Goal: Task Accomplishment & Management: Use online tool/utility

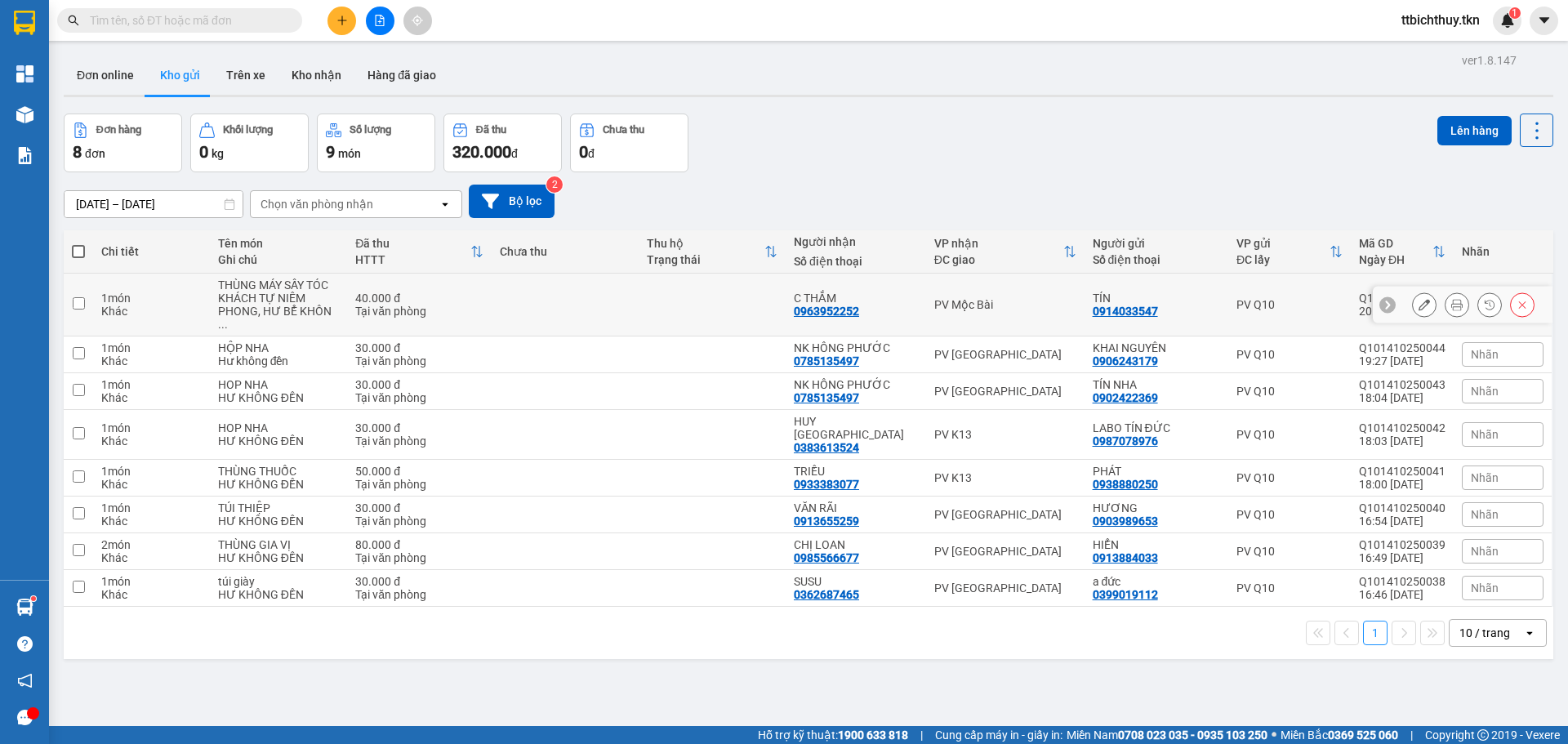
click at [77, 299] on input "checkbox" at bounding box center [78, 303] width 12 height 12
checkbox input "true"
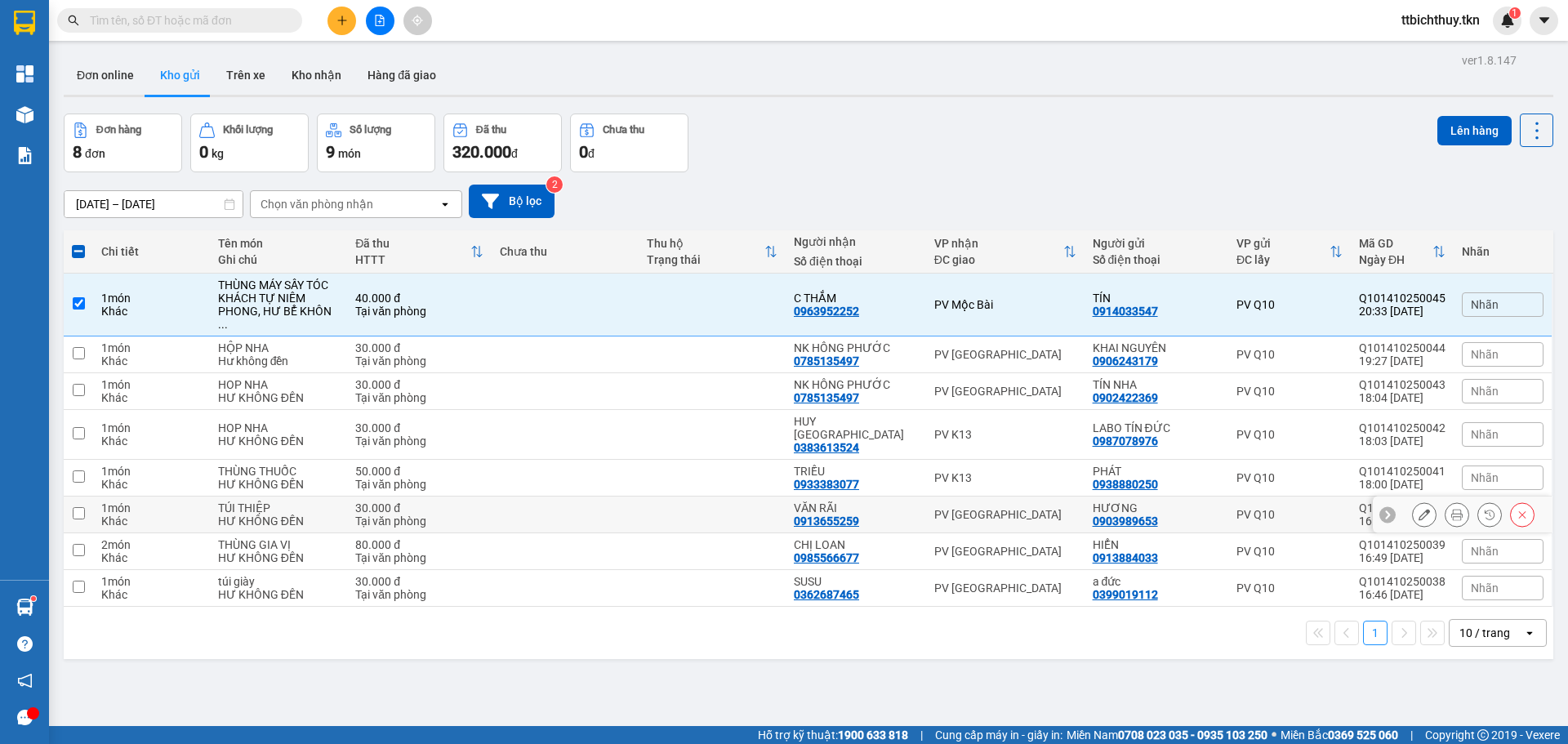
click at [77, 507] on input "checkbox" at bounding box center [78, 513] width 12 height 12
checkbox input "true"
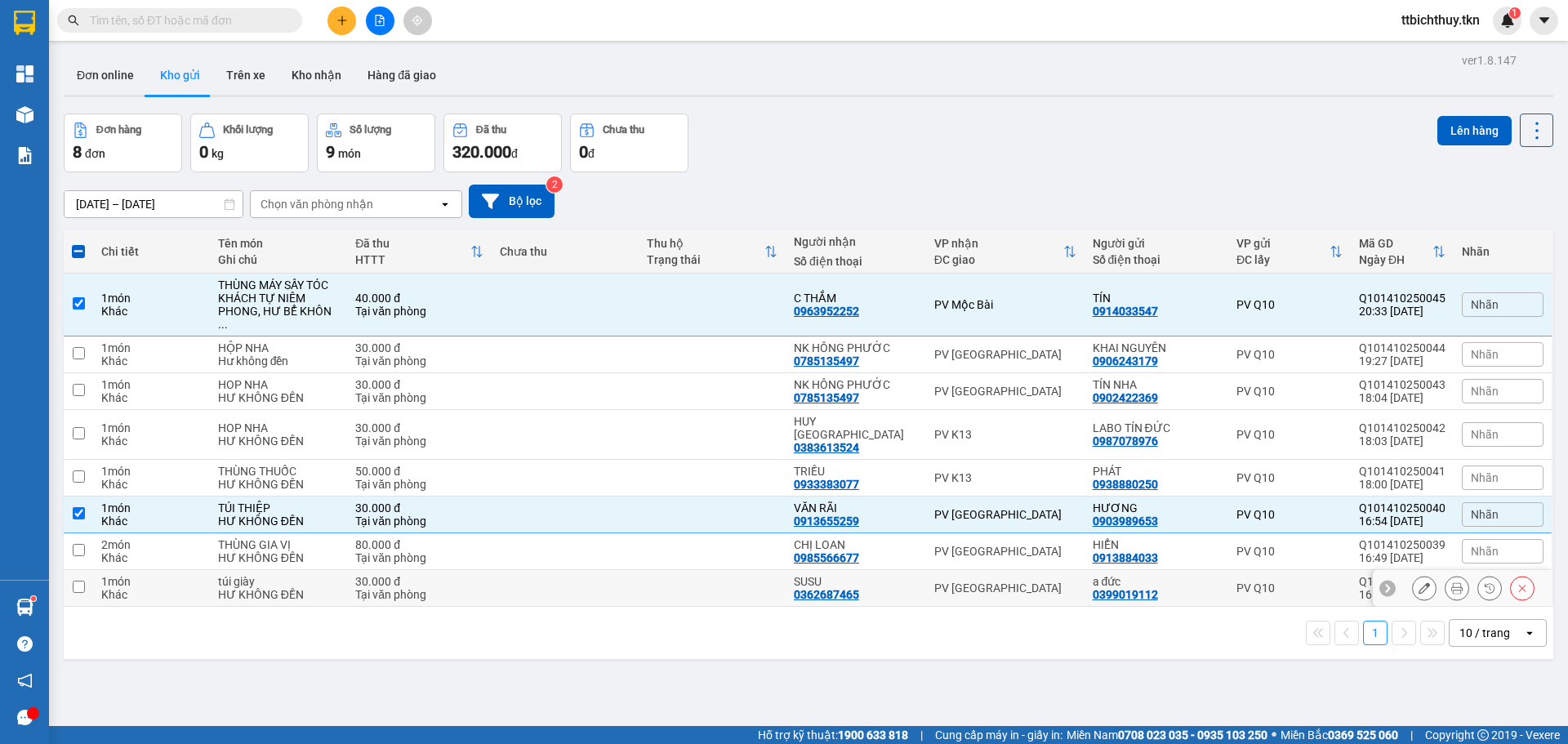
click at [82, 581] on input "checkbox" at bounding box center [78, 586] width 12 height 12
checkbox input "true"
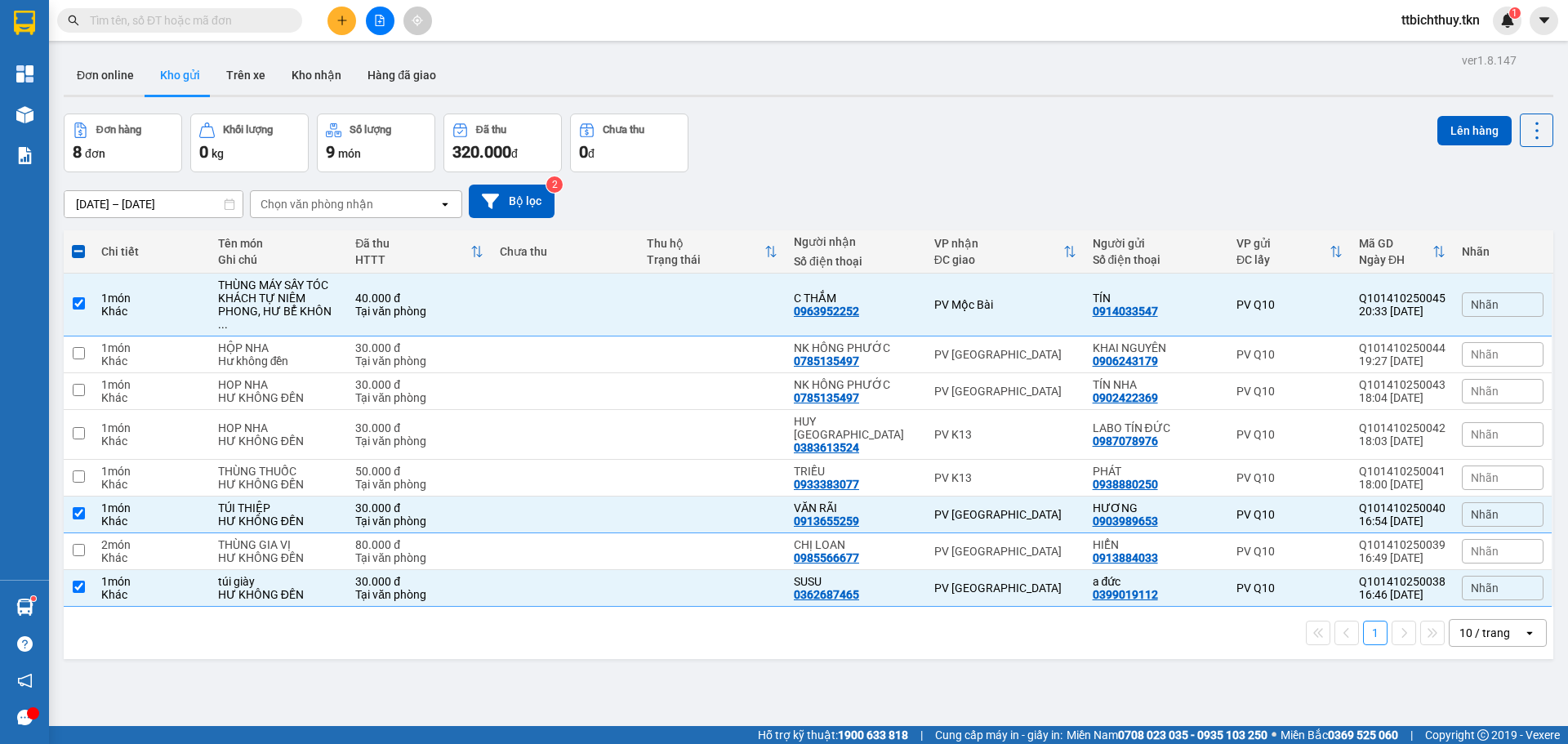
click at [768, 669] on div "ver 1.8.147 Đơn online Kho gửi Trên xe Kho nhận Hàng đã giao Đơn hàng 8 đơn Khố…" at bounding box center [808, 420] width 1503 height 744
click at [77, 300] on input "checkbox" at bounding box center [78, 303] width 12 height 12
checkbox input "false"
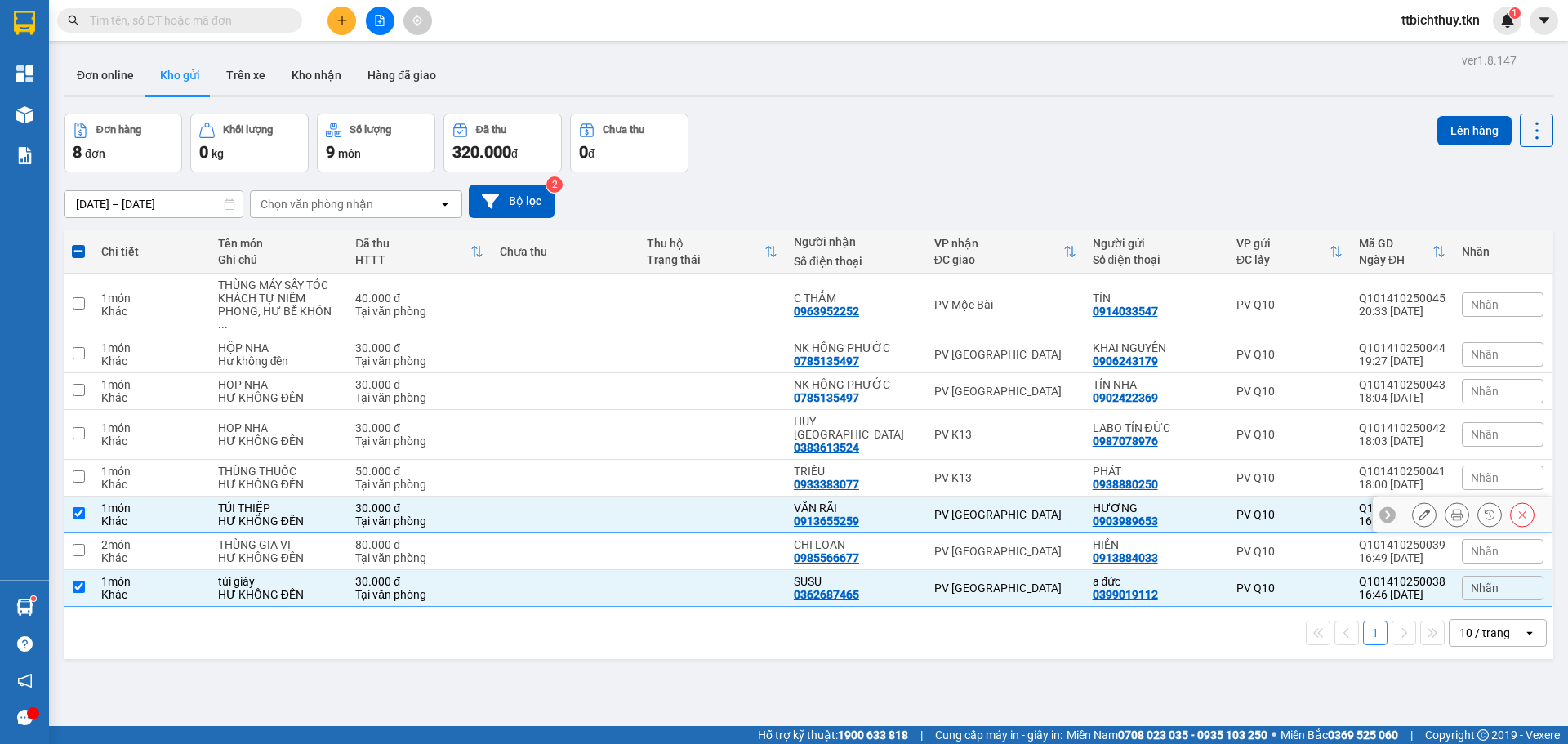
click at [77, 507] on input "checkbox" at bounding box center [78, 513] width 12 height 12
checkbox input "false"
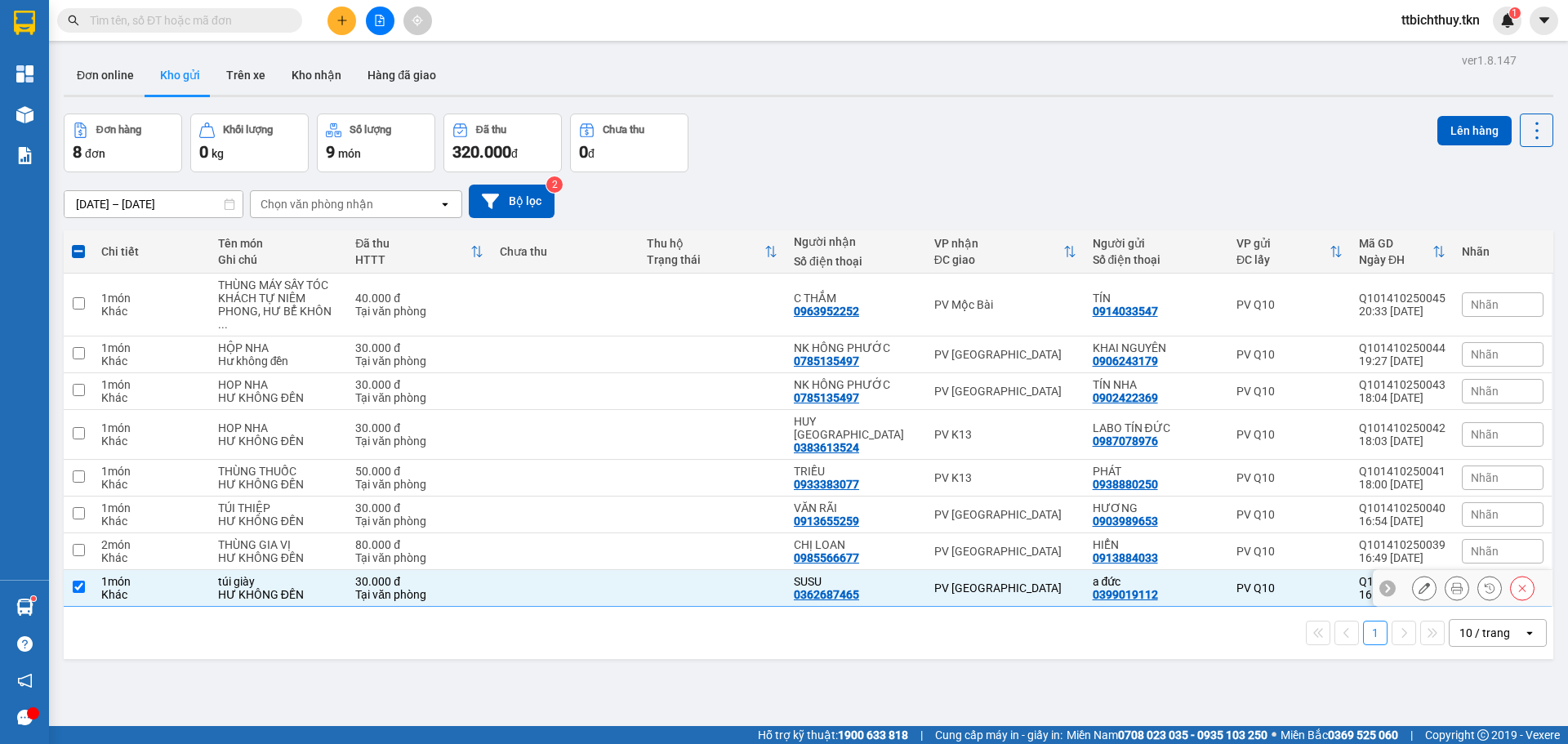
click at [79, 571] on td at bounding box center [78, 588] width 30 height 37
checkbox input "false"
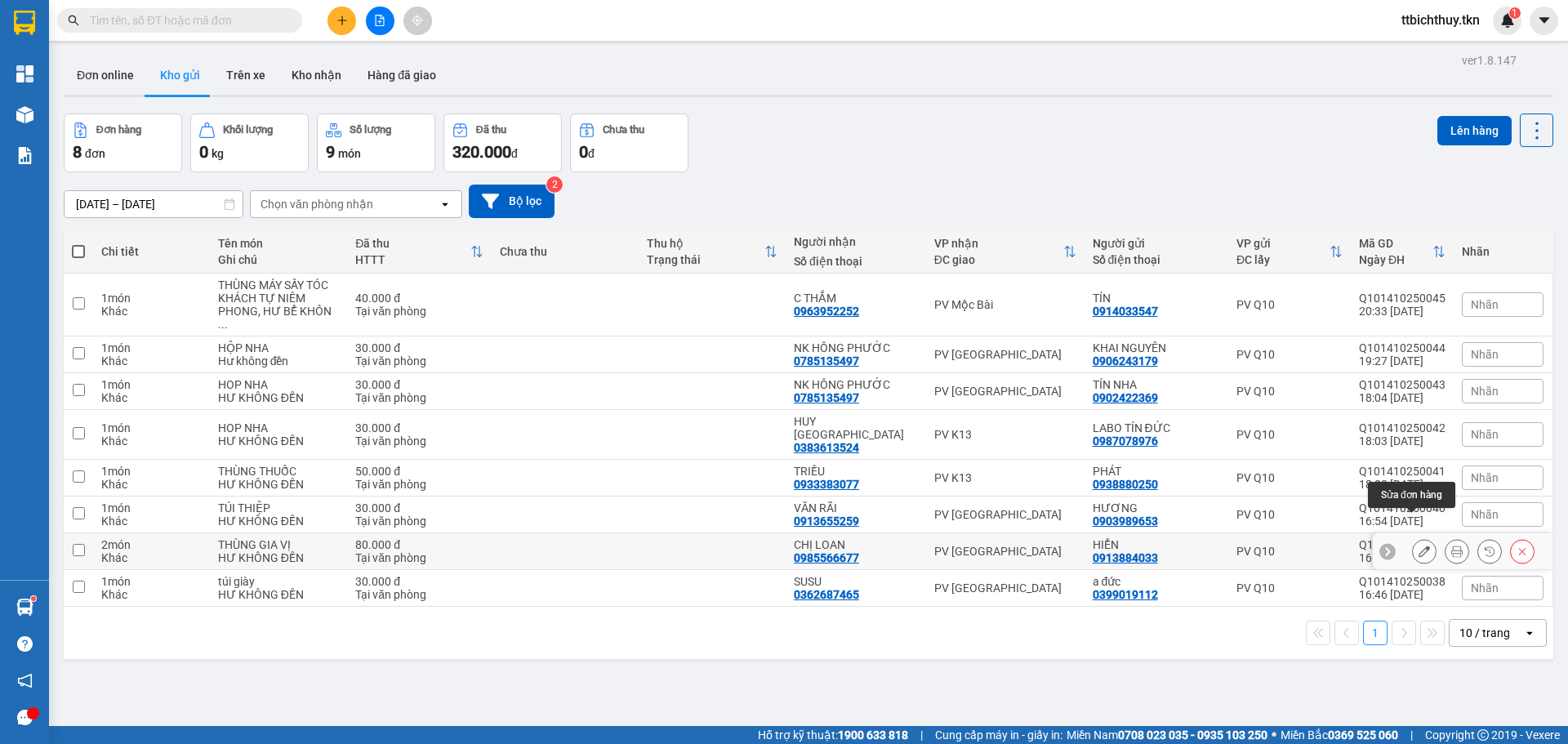
click at [1418, 546] on icon at bounding box center [1424, 552] width 12 height 12
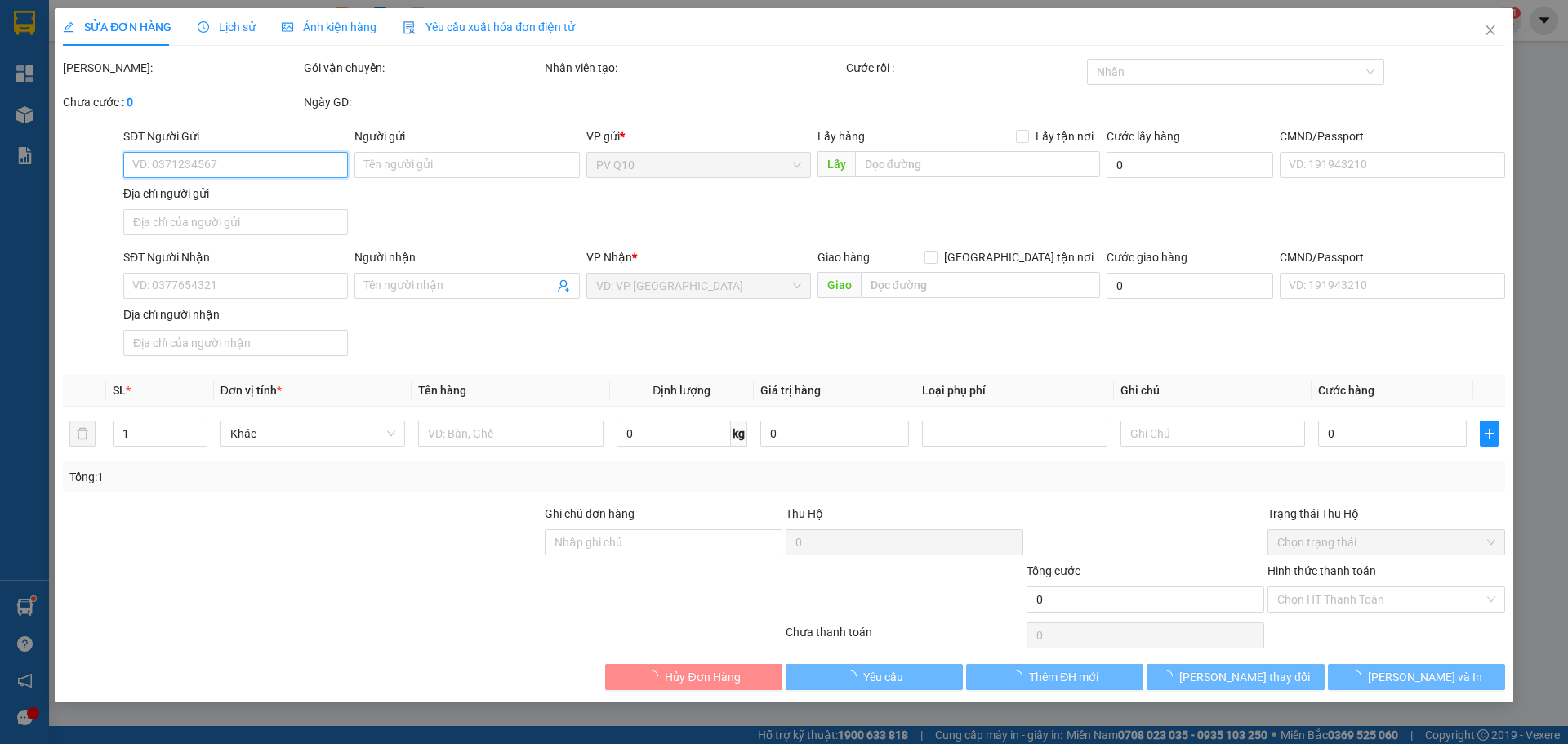
type input "0913884033"
type input "HIỂN"
type input "0985566677"
type input "CHỊ LOAN"
type input "80.000"
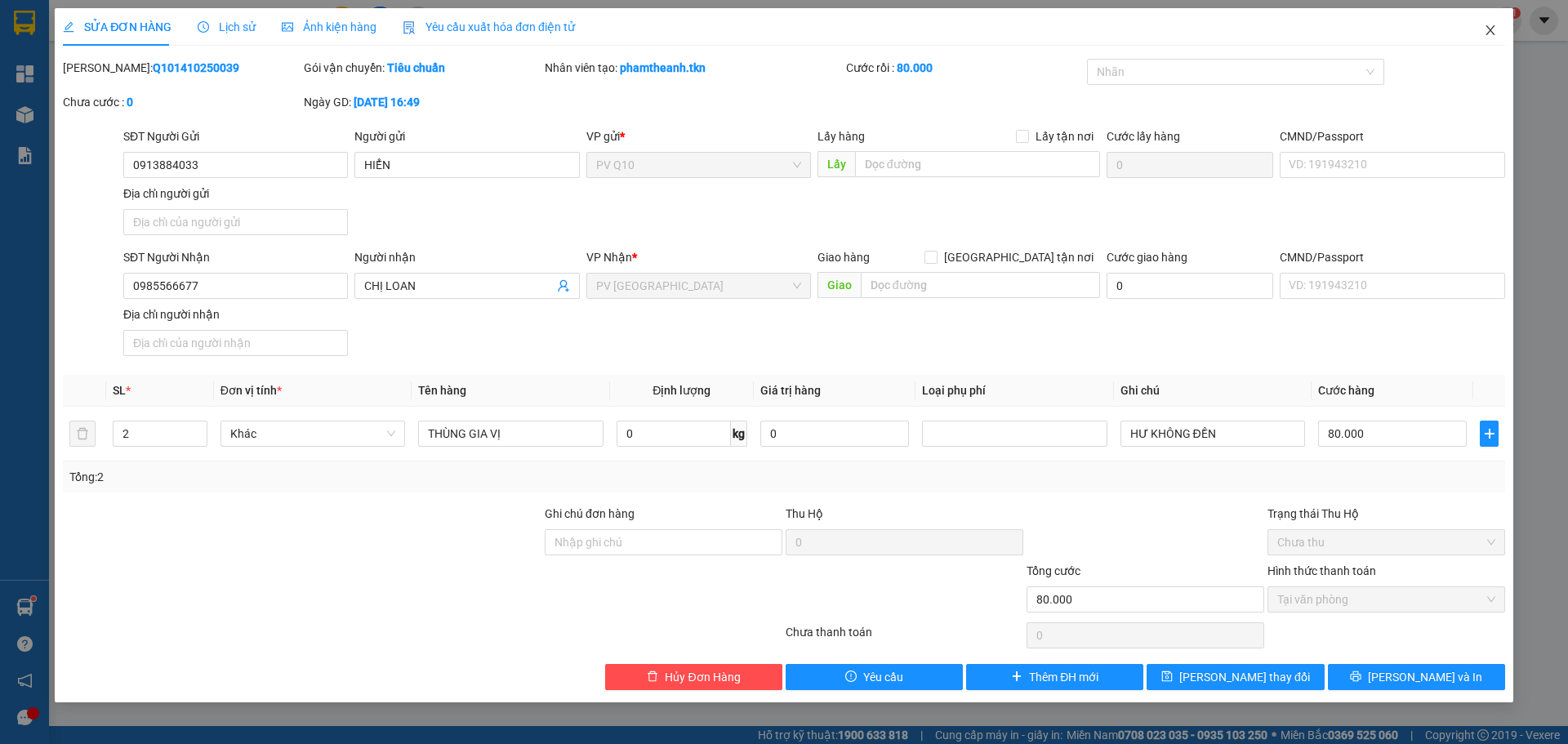
click at [1486, 26] on icon "close" at bounding box center [1490, 30] width 13 height 13
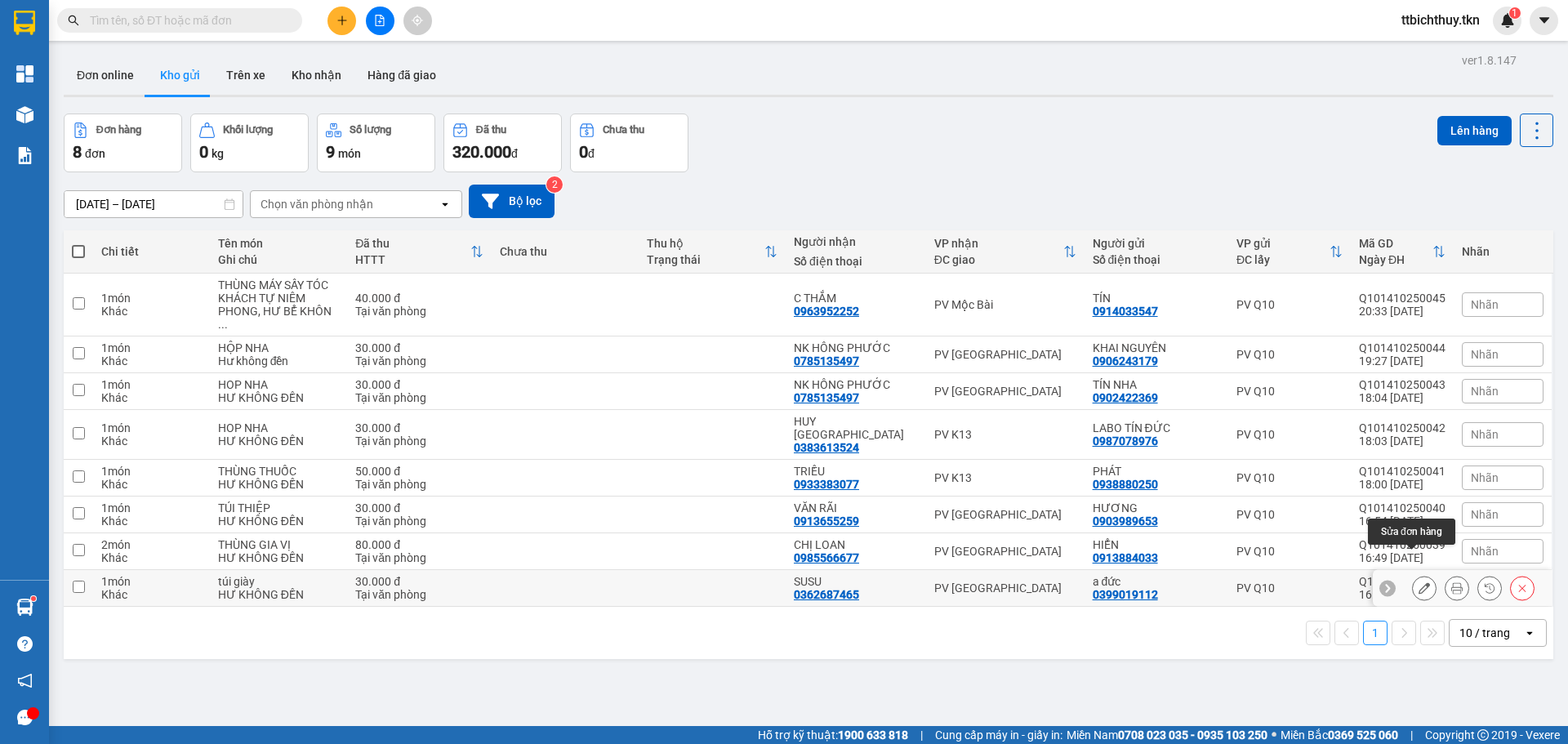
click at [1419, 575] on button at bounding box center [1424, 588] width 23 height 29
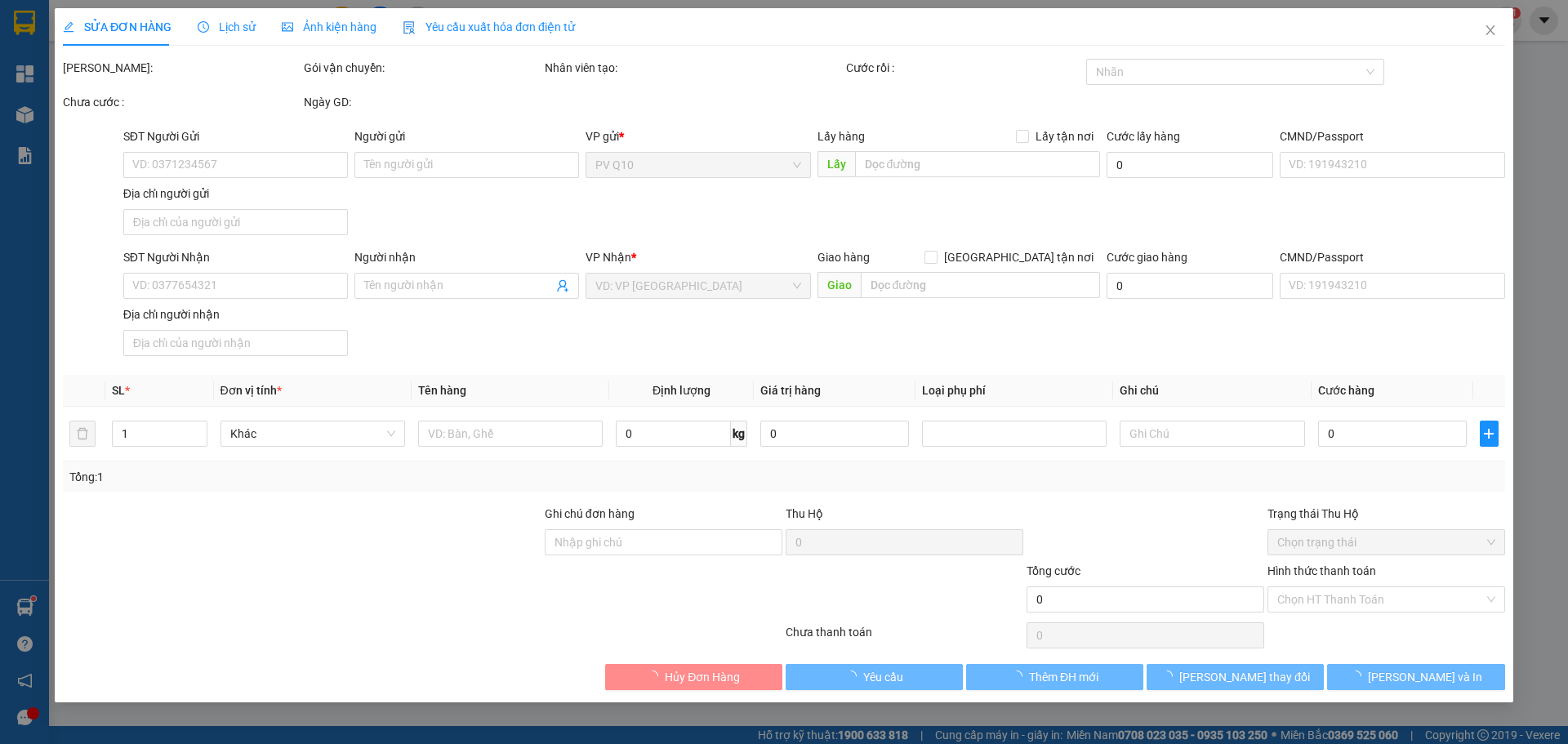
type input "0399019112"
type input "a đức"
type input "0362687465"
type input "SUSU"
type input "30.000"
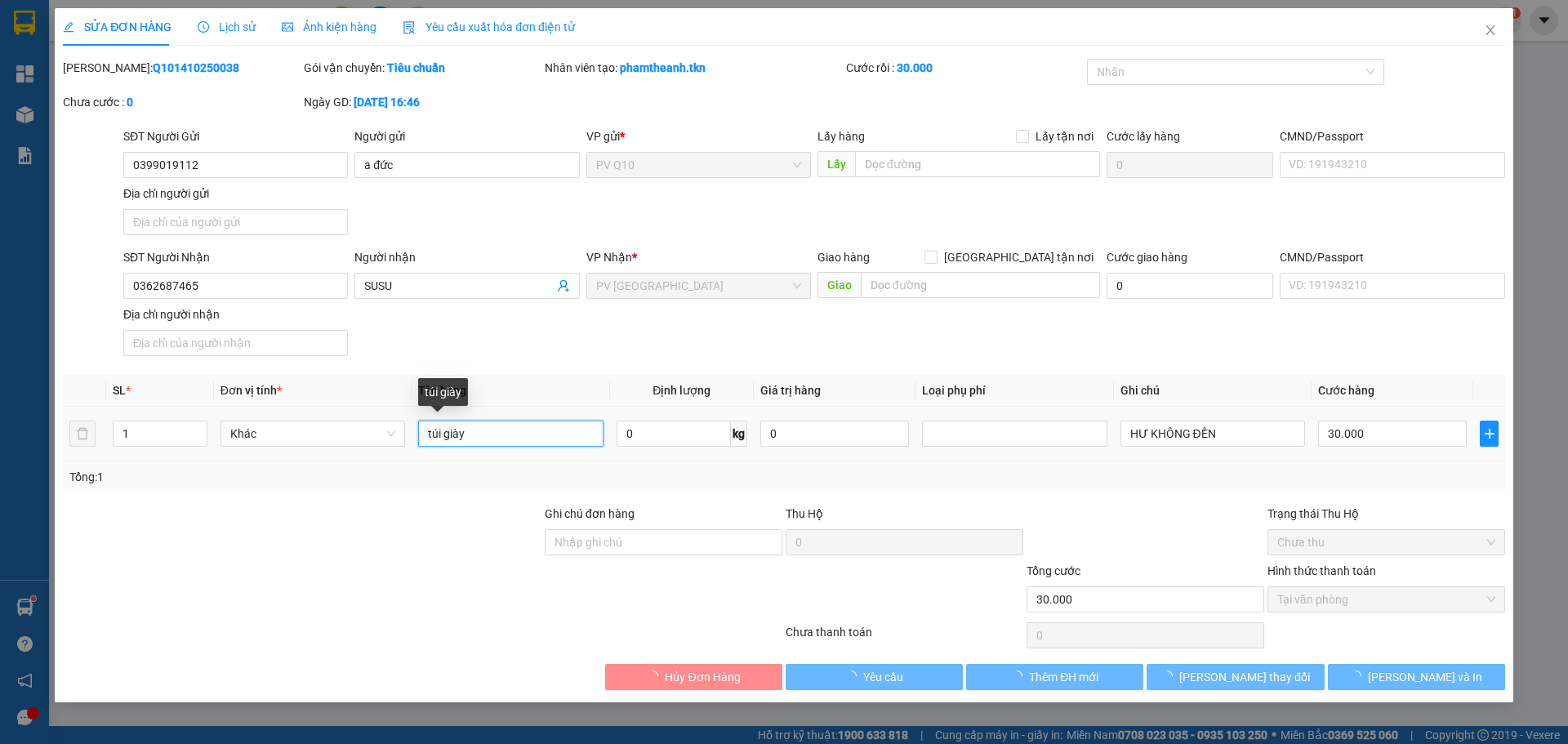
drag, startPoint x: 410, startPoint y: 450, endPoint x: 92, endPoint y: 492, distance: 320.8
click at [220, 480] on div "SL * Đơn vị tính * Tên hàng Định lượng Giá trị hàng Loại phụ phí Ghi chú Cước h…" at bounding box center [784, 433] width 1442 height 118
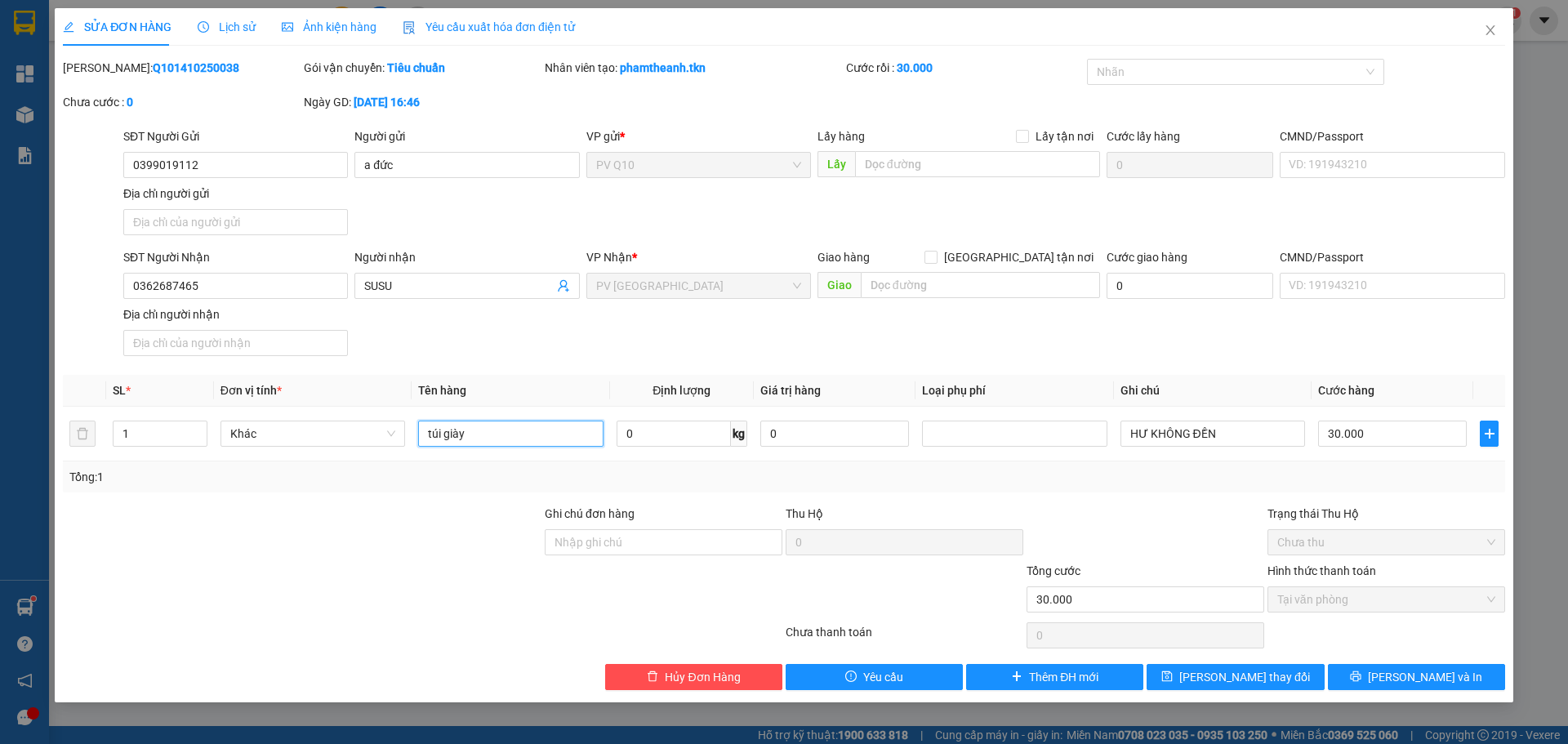
type input "A"
type input "Á"
type input "A"
type input "TÚI BÁNH KẸO"
click at [1257, 678] on span "[PERSON_NAME] thay đổi" at bounding box center [1245, 678] width 131 height 18
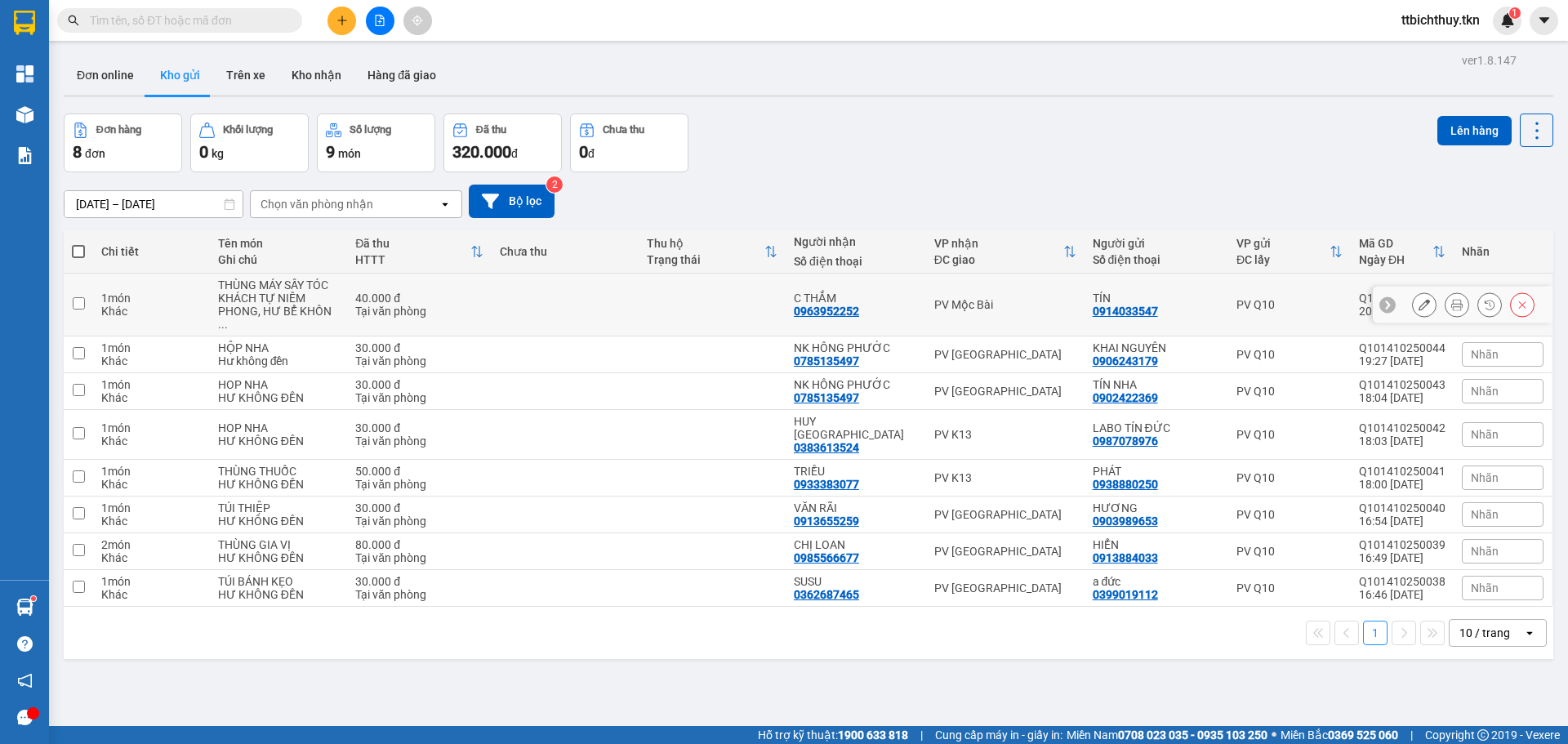
click at [75, 297] on input "checkbox" at bounding box center [78, 303] width 12 height 12
checkbox input "true"
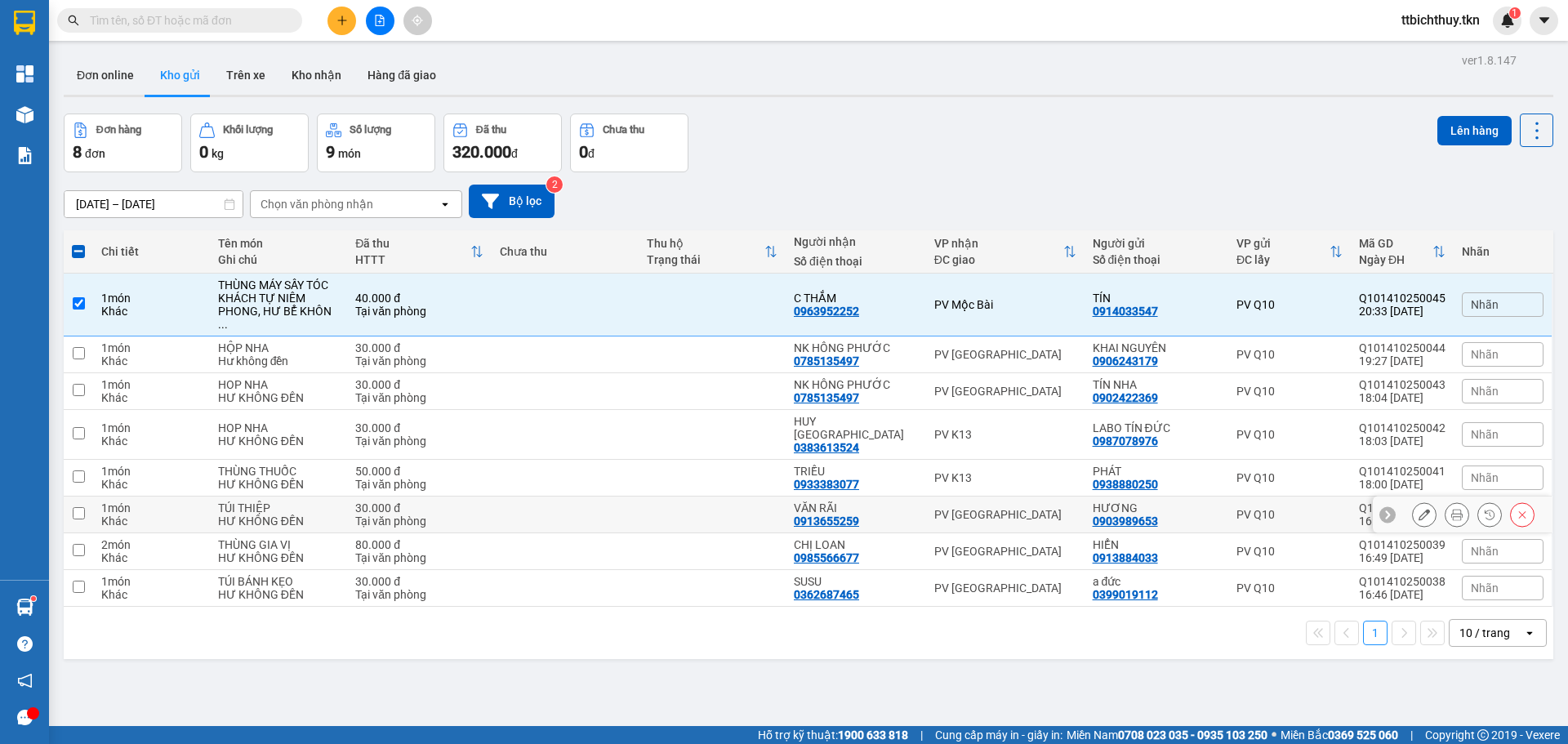
click at [77, 507] on input "checkbox" at bounding box center [78, 513] width 12 height 12
checkbox input "true"
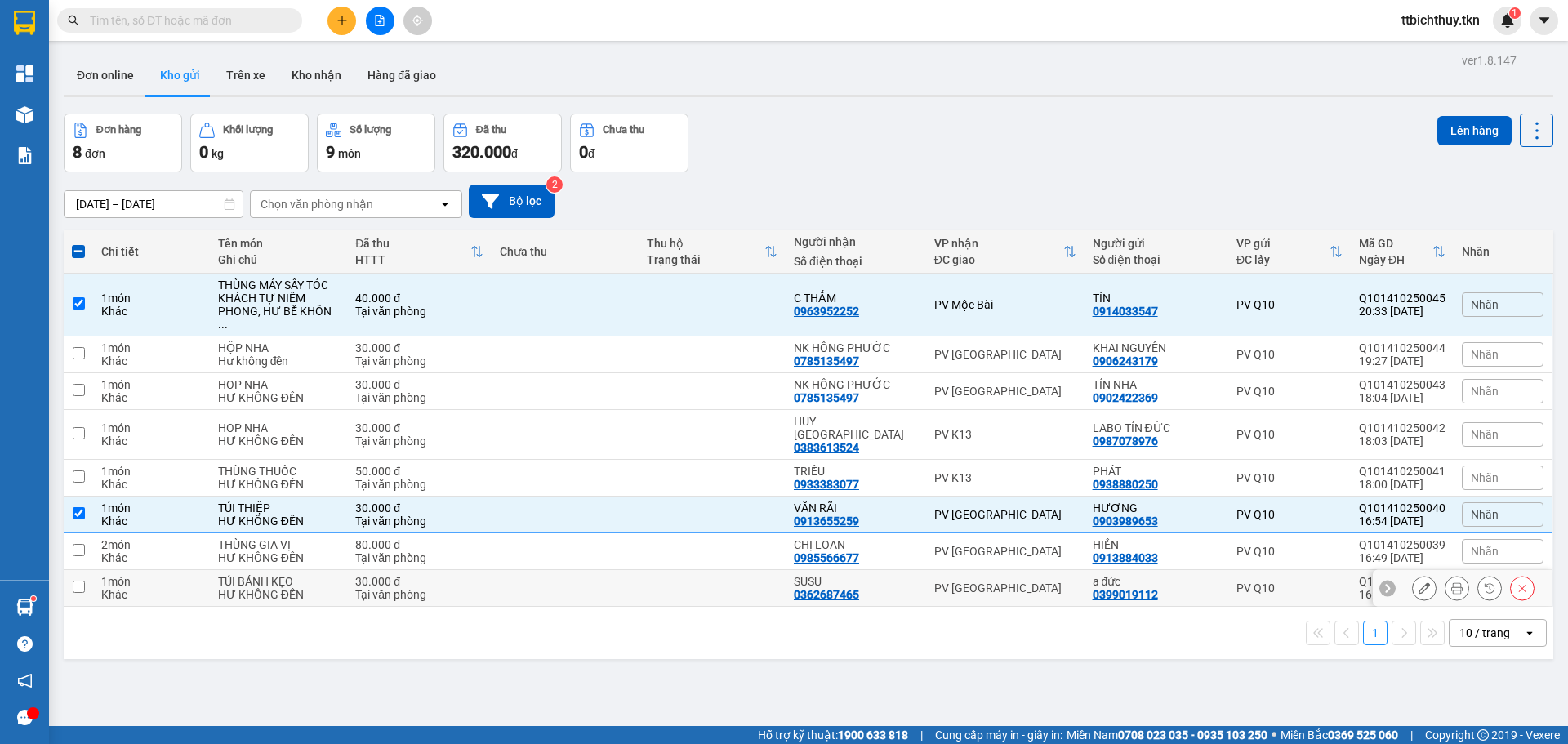
click at [76, 581] on input "checkbox" at bounding box center [78, 586] width 12 height 12
checkbox input "true"
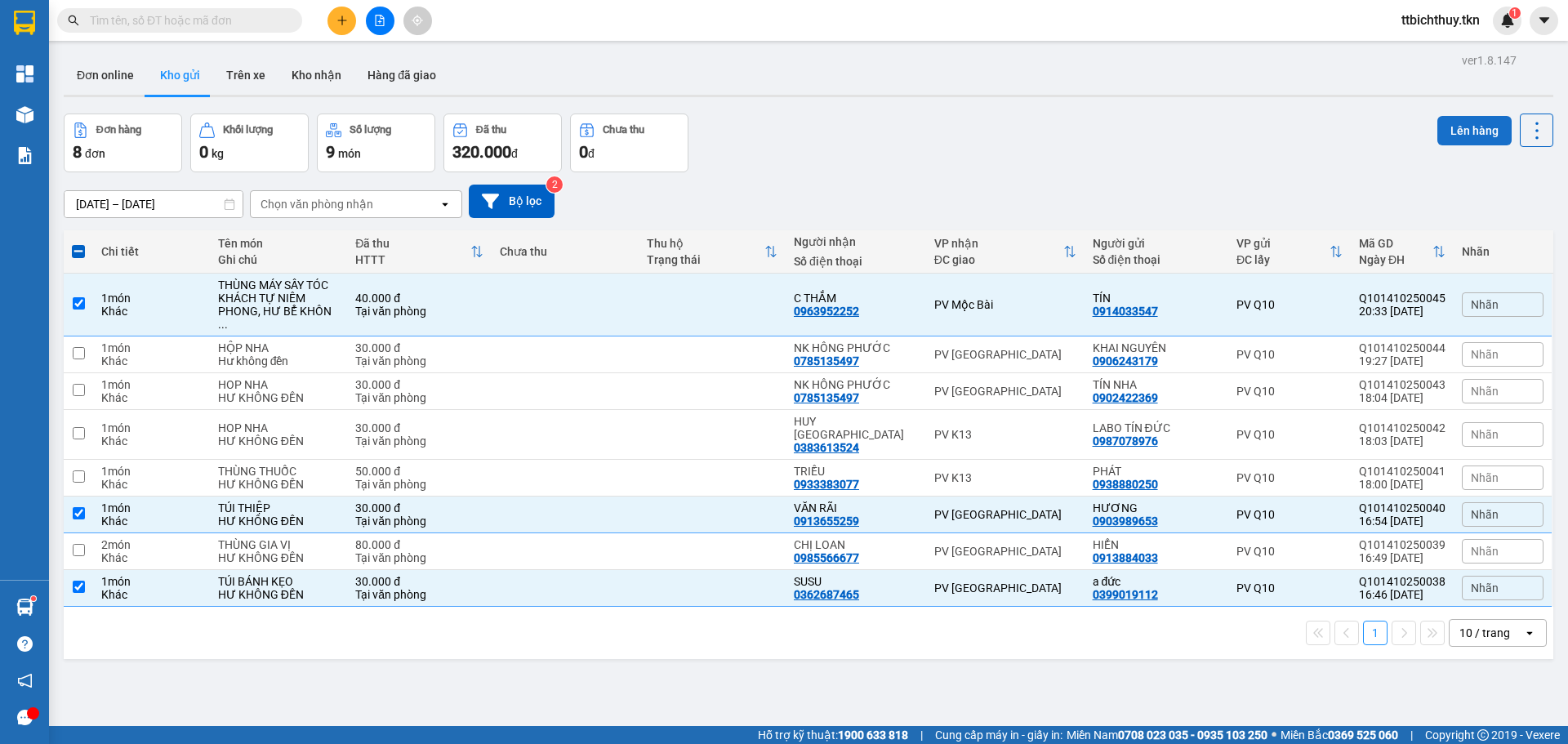
click at [1453, 136] on button "Lên hàng" at bounding box center [1474, 131] width 74 height 30
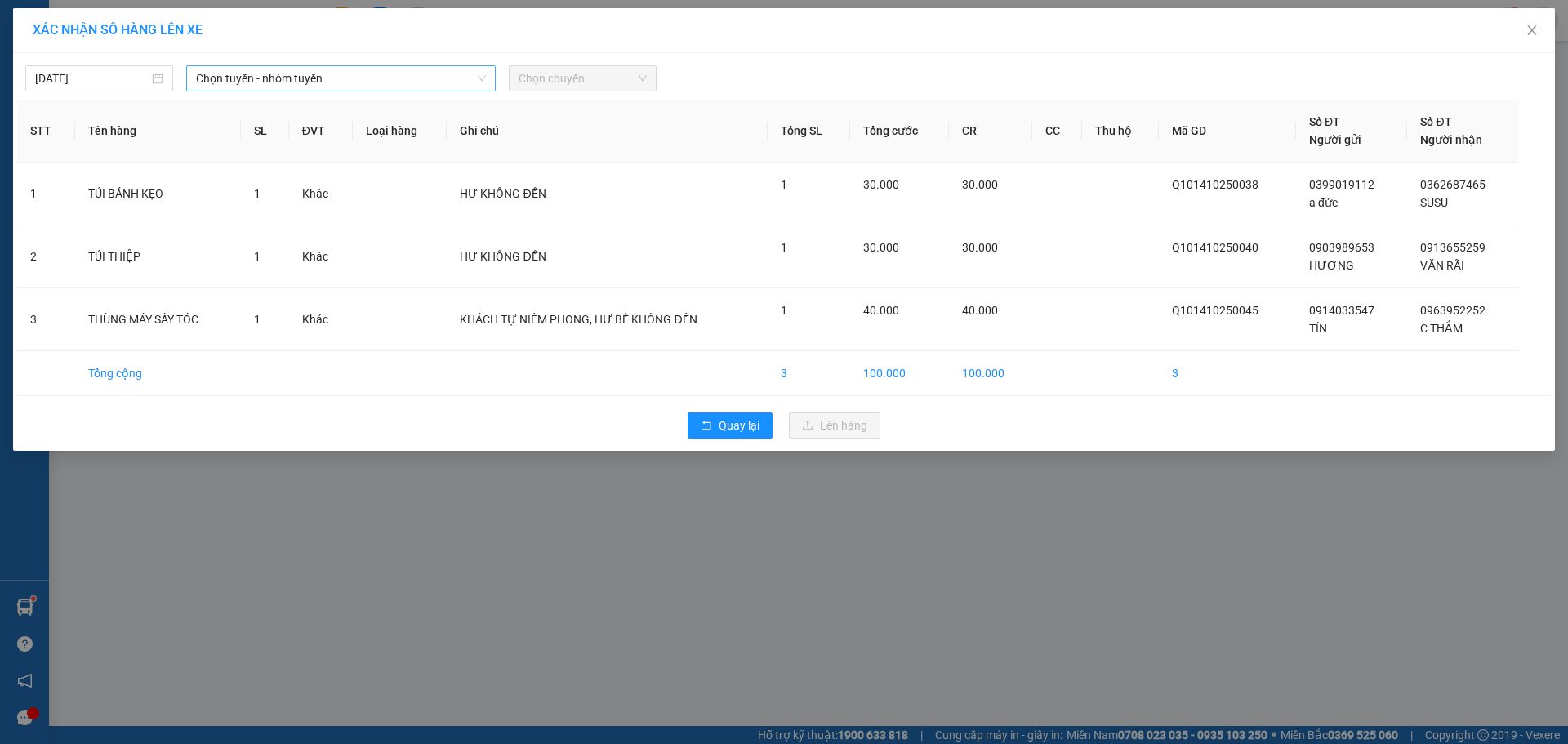
click at [304, 84] on span "Chọn tuyến - nhóm tuyến" at bounding box center [341, 78] width 290 height 25
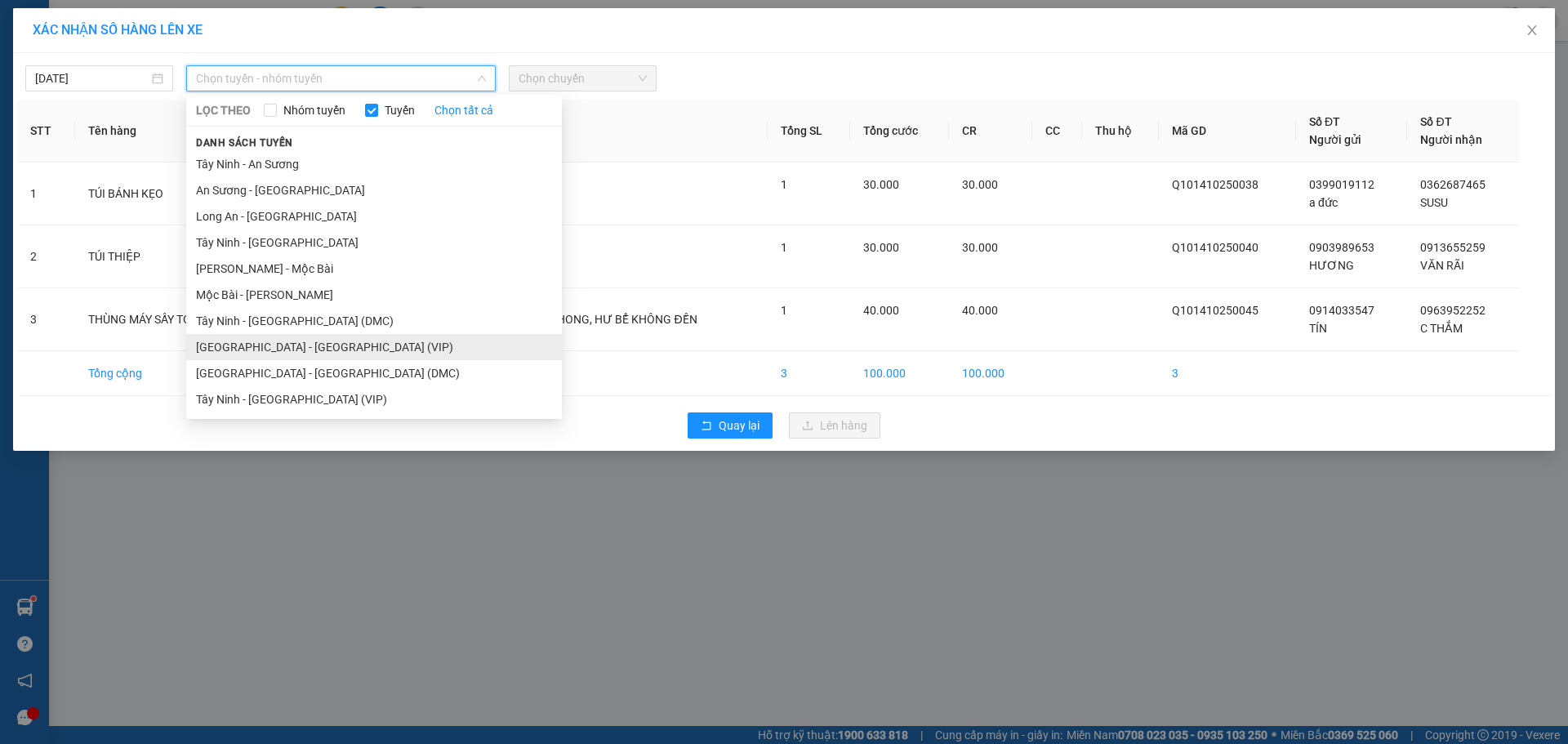
click at [305, 345] on li "[GEOGRAPHIC_DATA] - [GEOGRAPHIC_DATA] (VIP)" at bounding box center [373, 347] width 375 height 26
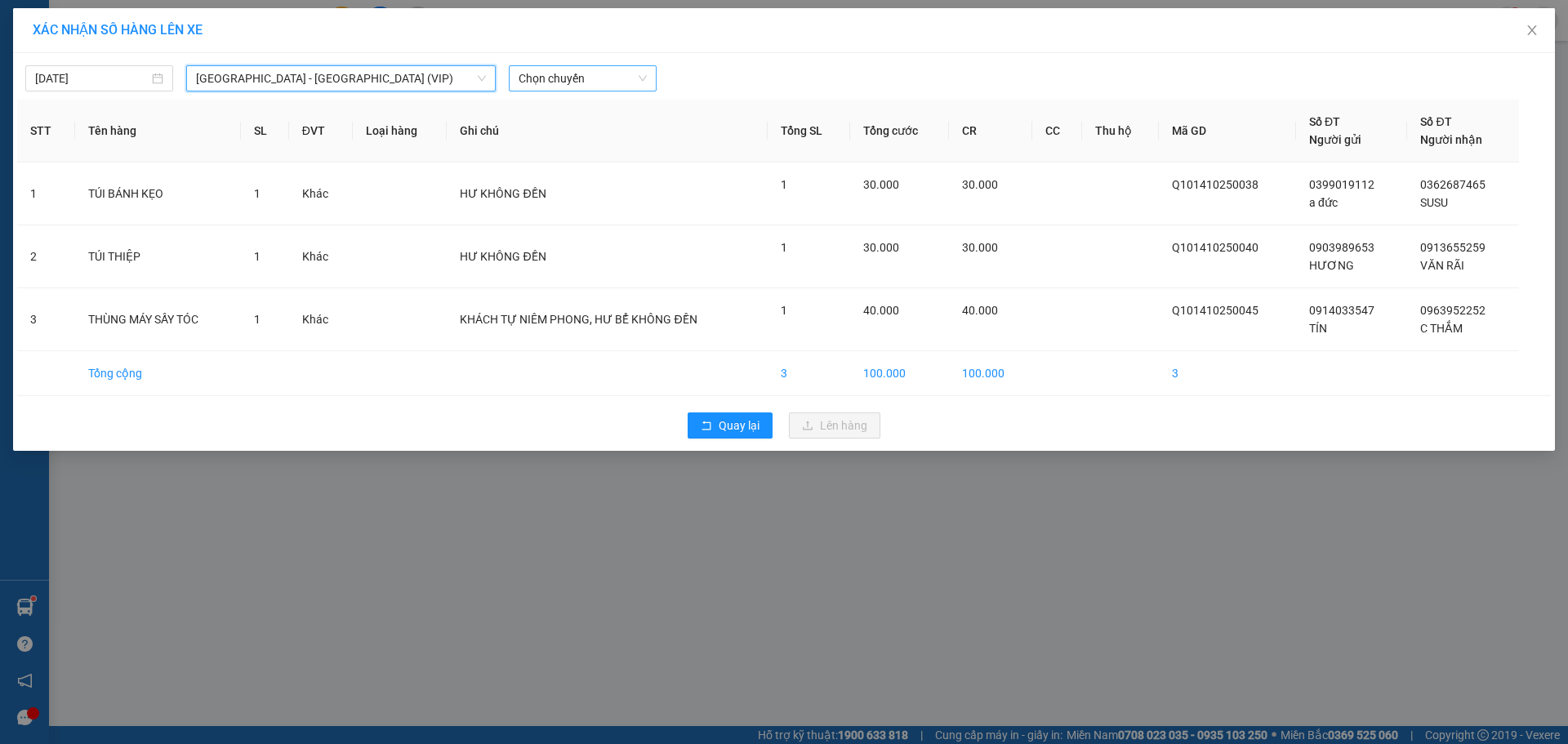
click at [566, 65] on div "Chọn chuyến" at bounding box center [582, 78] width 148 height 26
type input "2666"
click at [603, 112] on div "07:00 - 50H-266.62" at bounding box center [582, 111] width 128 height 18
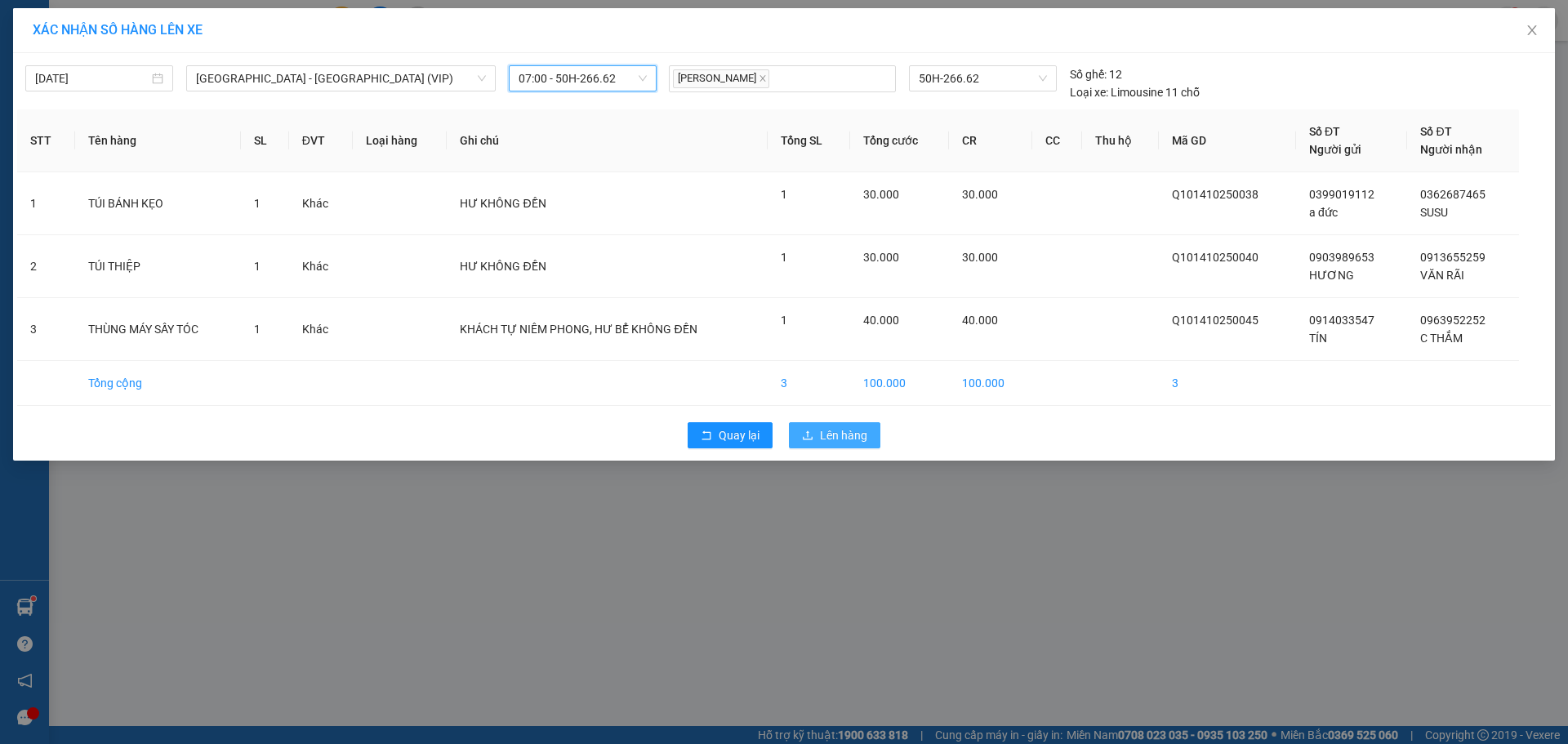
click at [836, 432] on span "Lên hàng" at bounding box center [844, 435] width 48 height 18
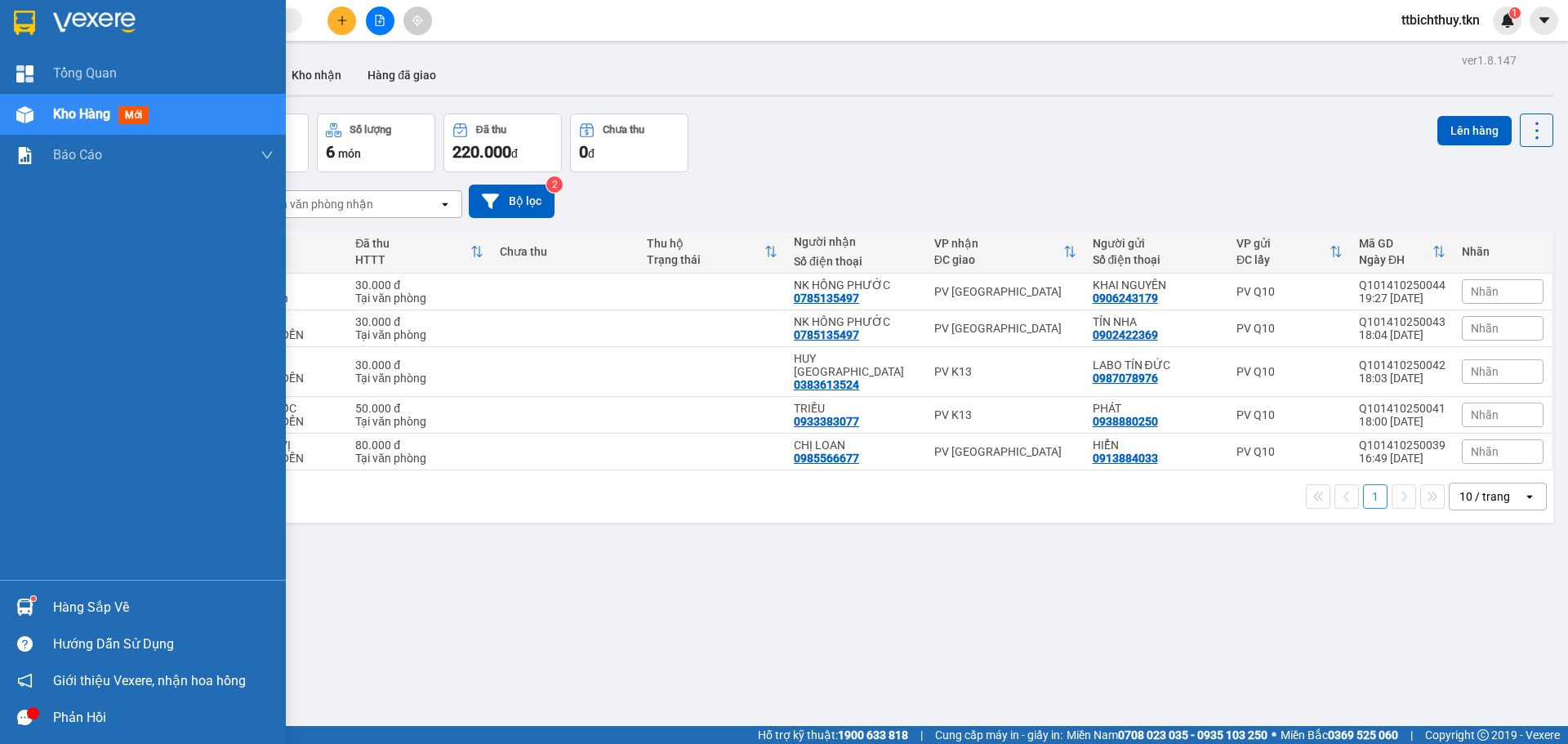
click at [53, 604] on div "Hàng sắp về" at bounding box center [163, 607] width 221 height 25
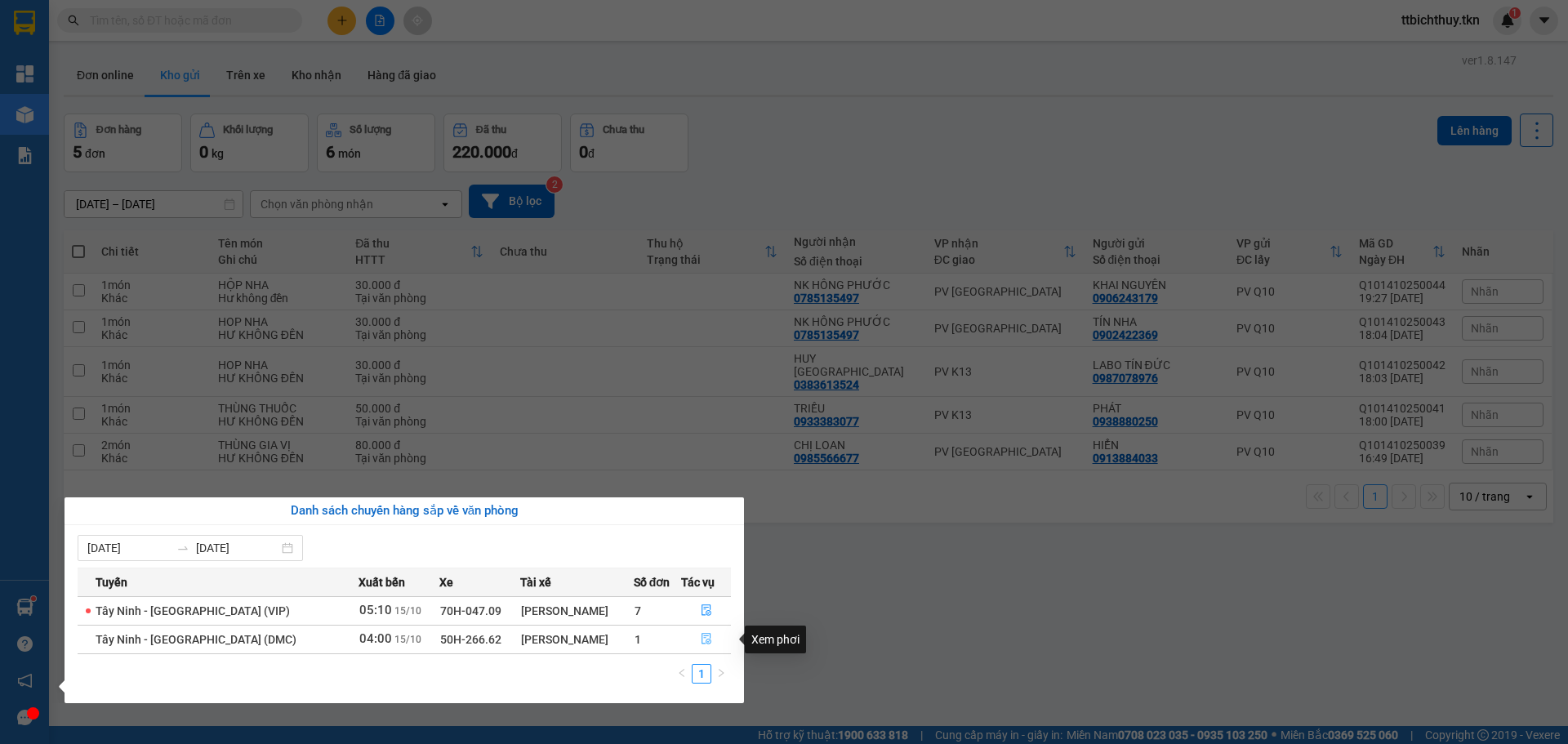
click at [708, 634] on button "button" at bounding box center [706, 639] width 49 height 26
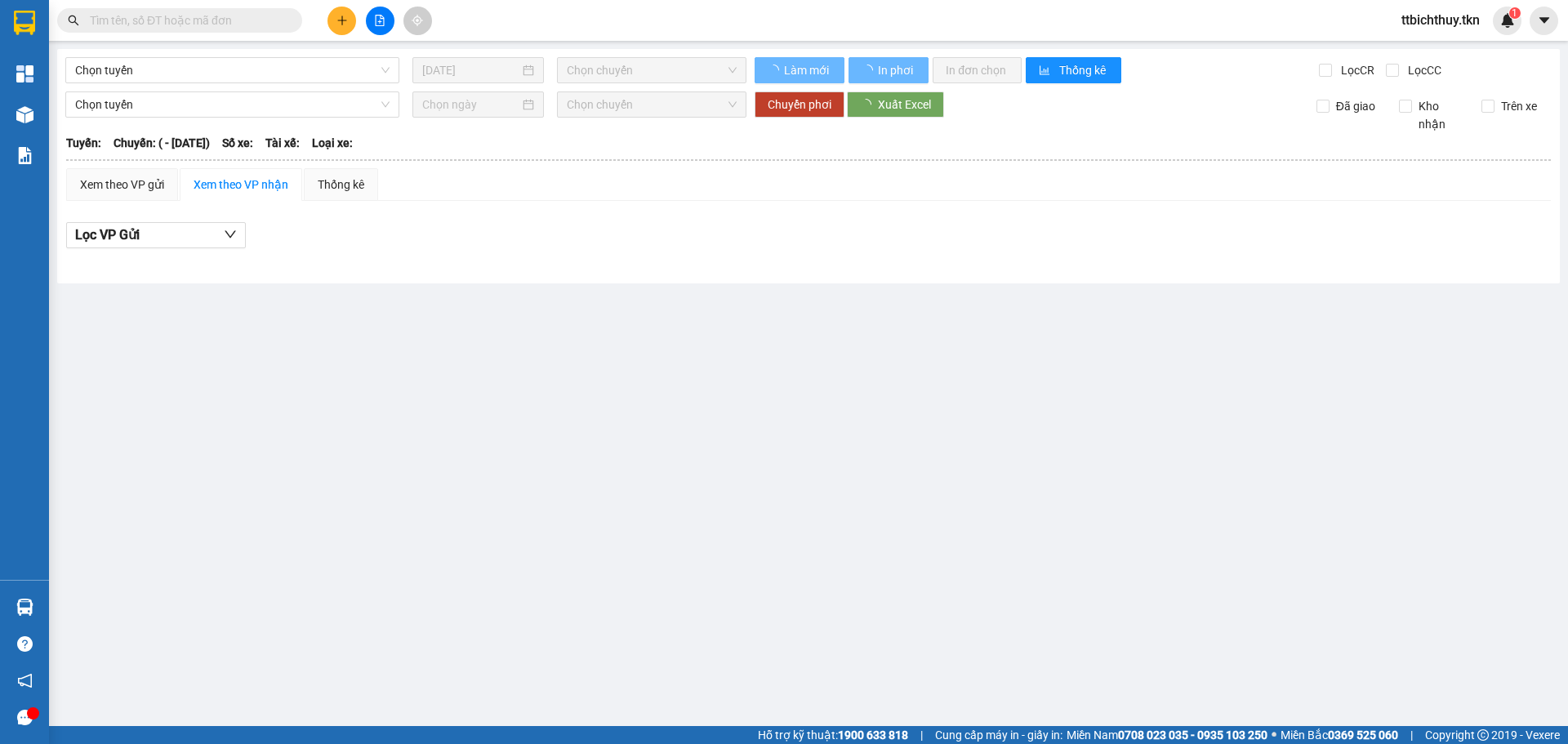
type input "[DATE]"
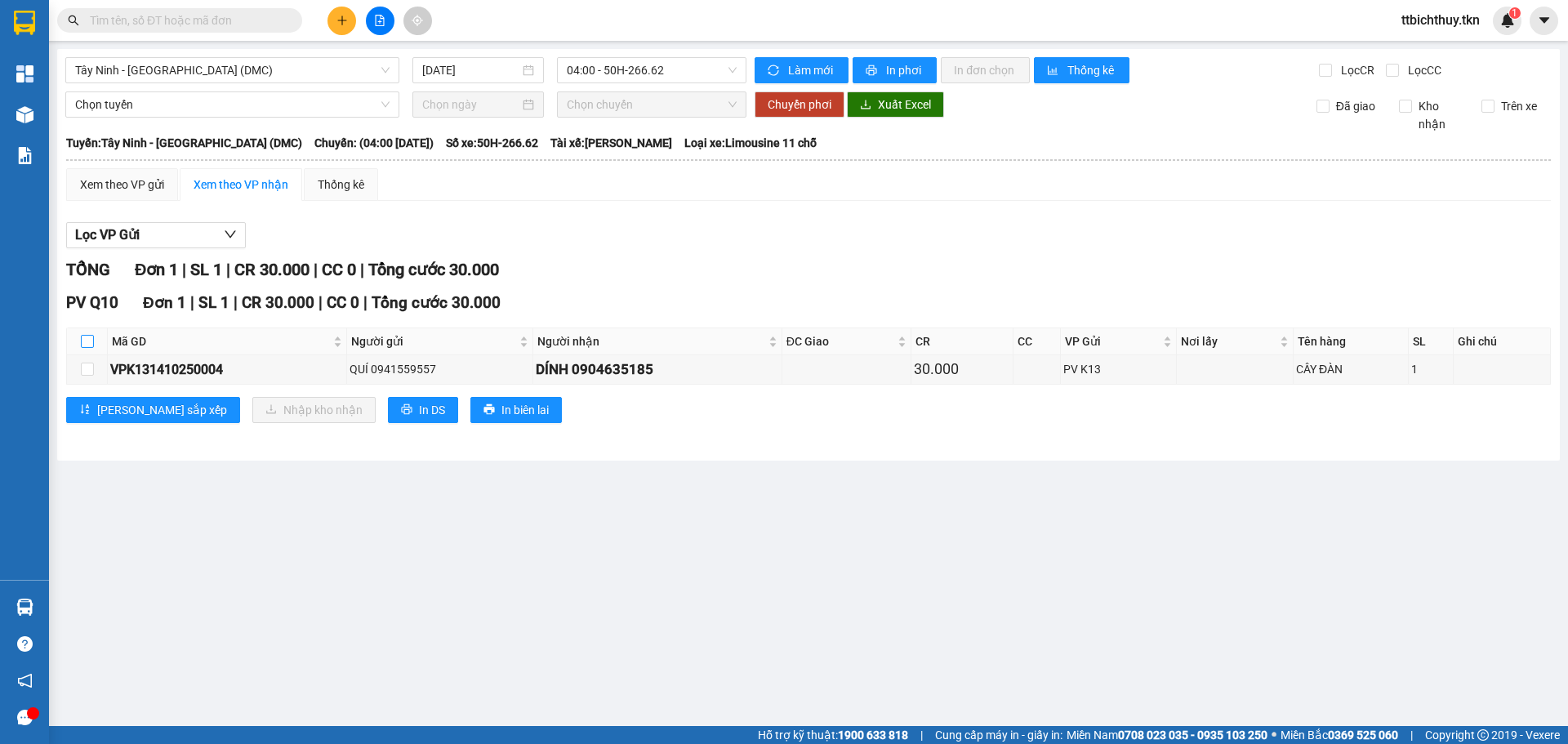
click at [87, 342] on input "checkbox" at bounding box center [87, 341] width 13 height 13
checkbox input "true"
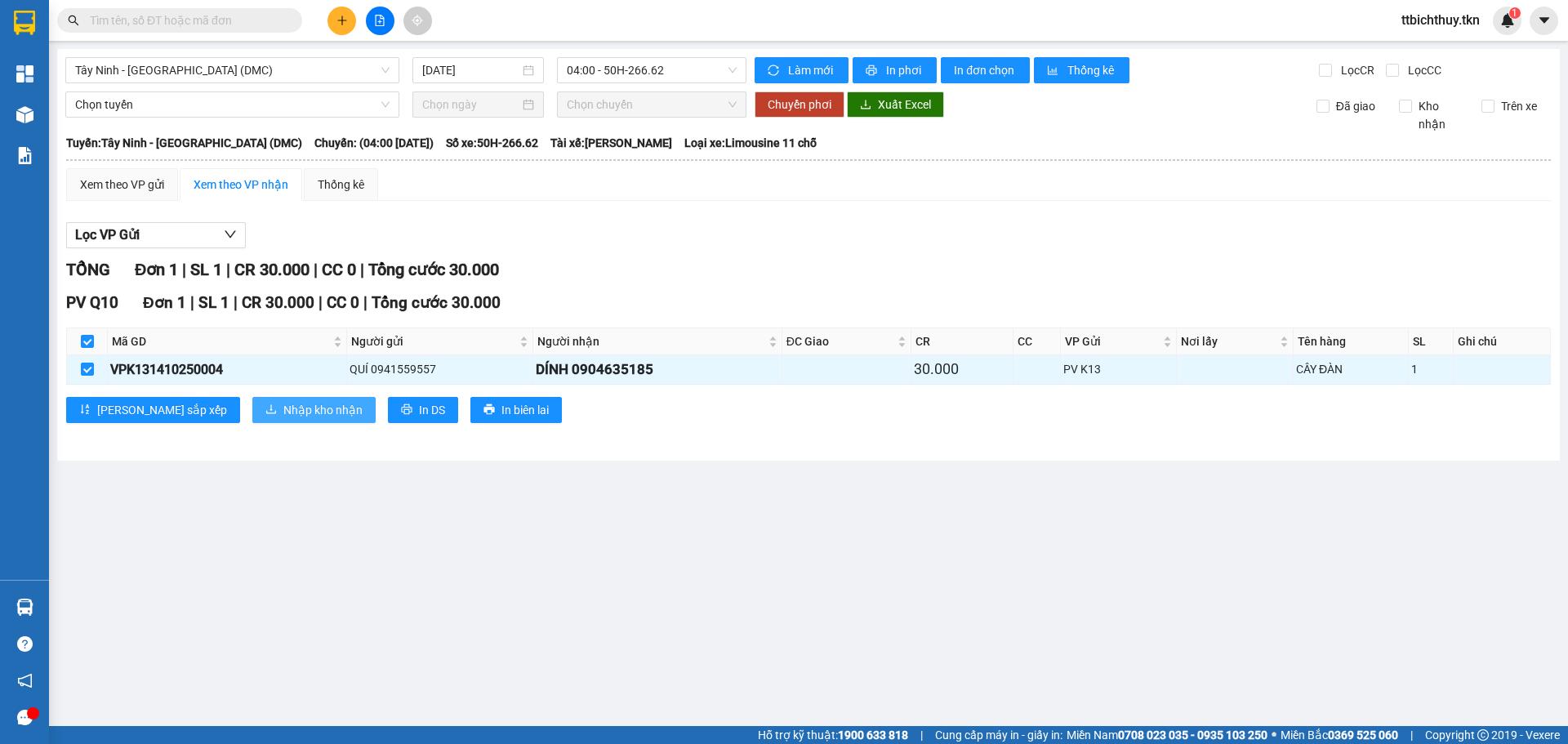
click at [283, 406] on span "Nhập kho nhận" at bounding box center [323, 410] width 79 height 18
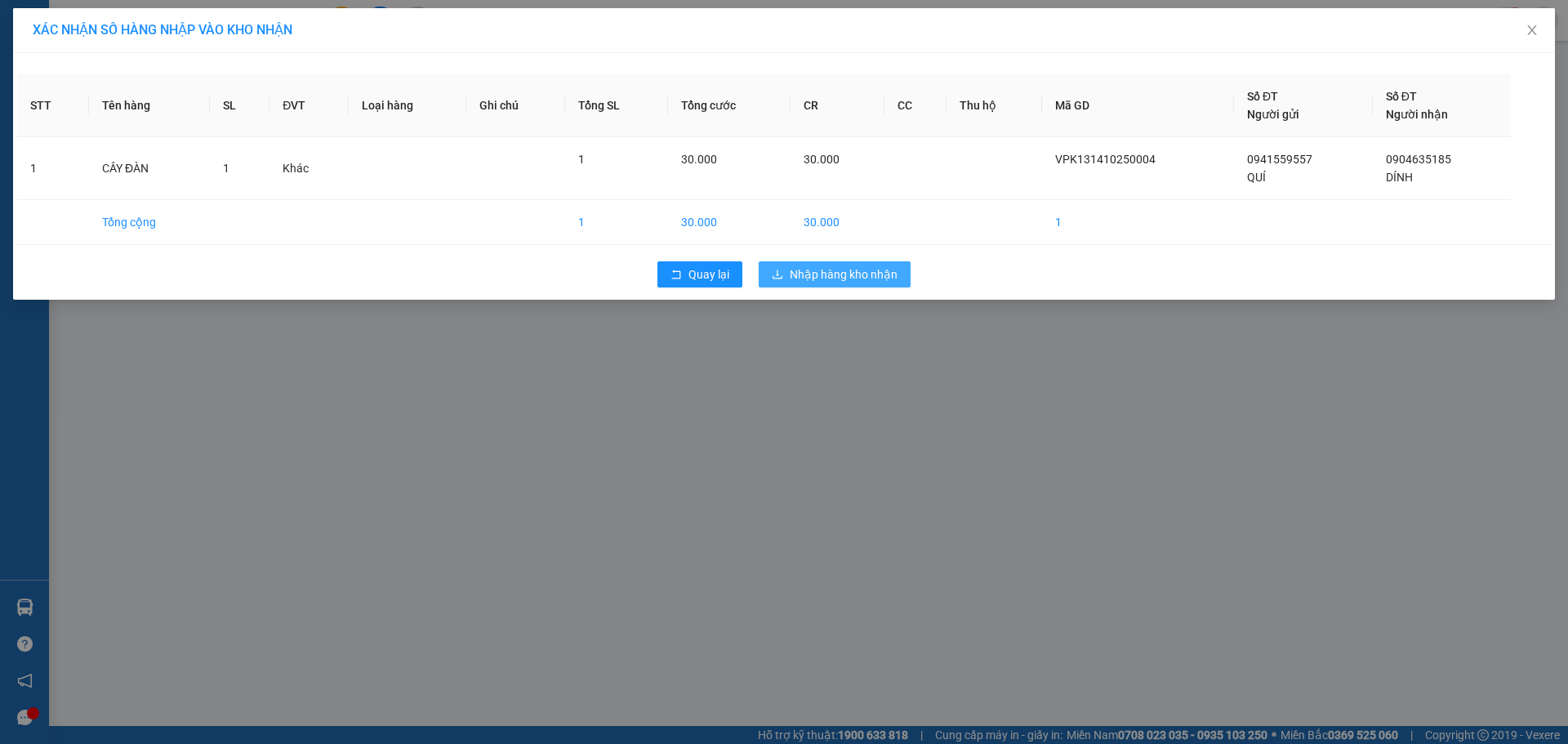
click at [843, 265] on button "Nhập hàng kho nhận" at bounding box center [834, 274] width 152 height 26
